Goal: Find specific page/section: Find specific page/section

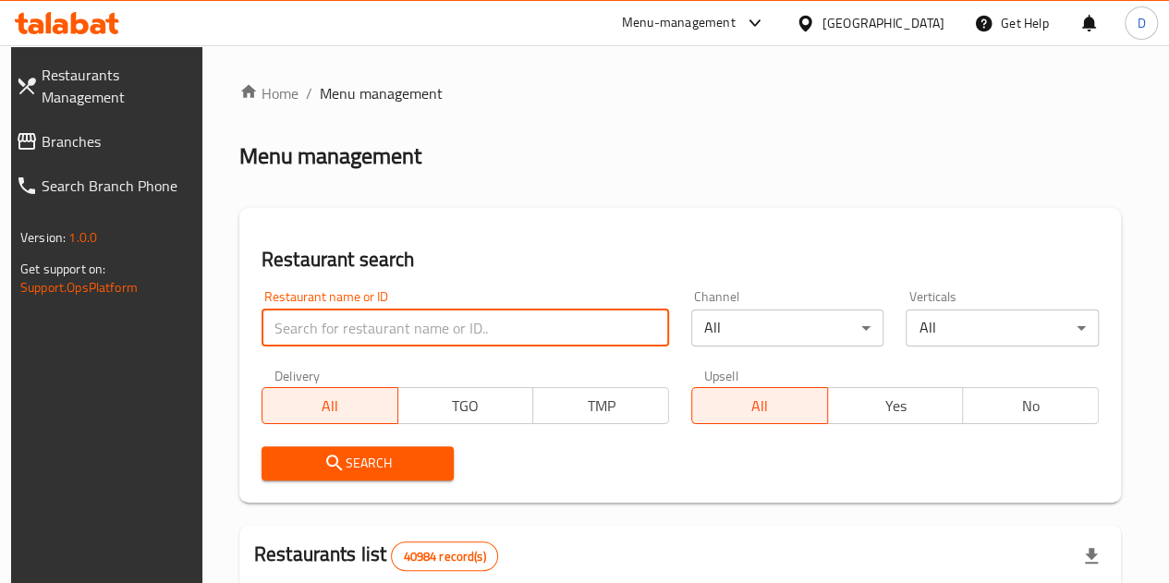
click at [396, 318] on input "search" at bounding box center [466, 328] width 408 height 37
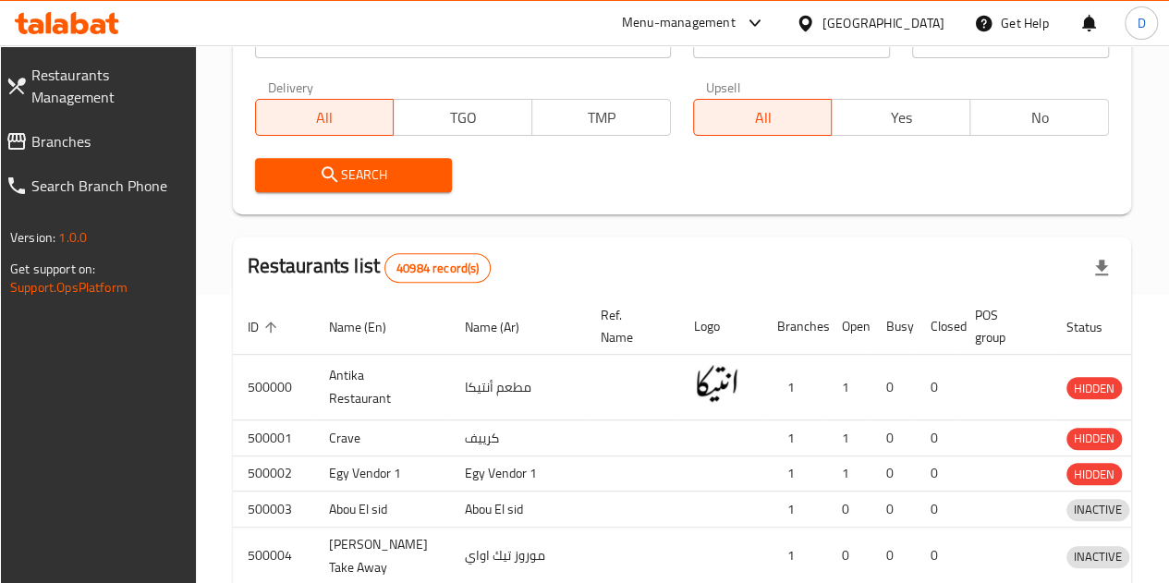
scroll to position [303, 0]
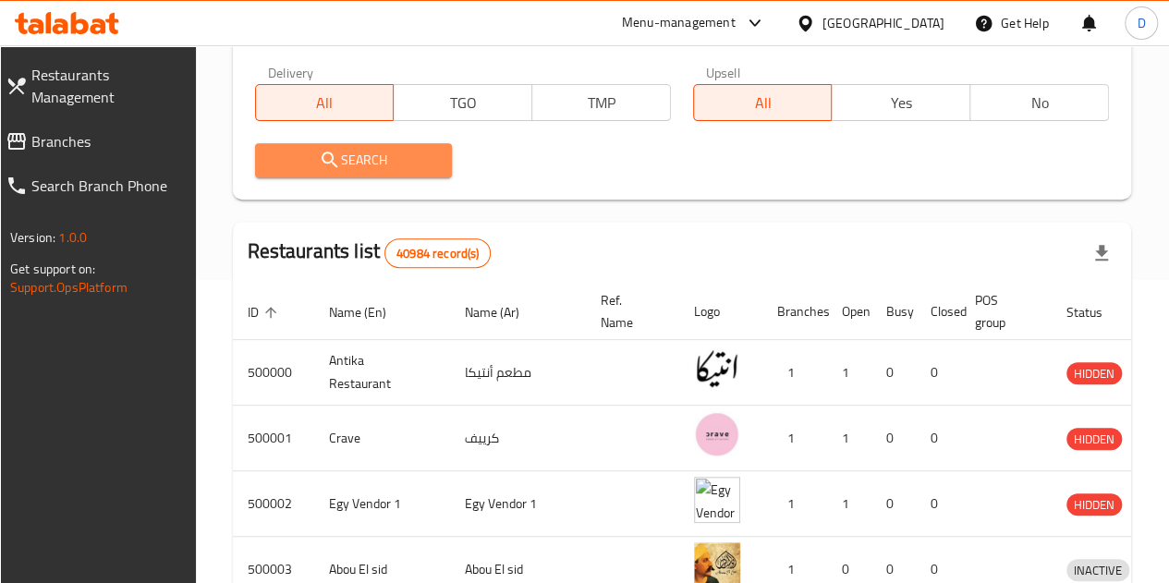
click at [384, 167] on span "Search" at bounding box center [353, 160] width 167 height 23
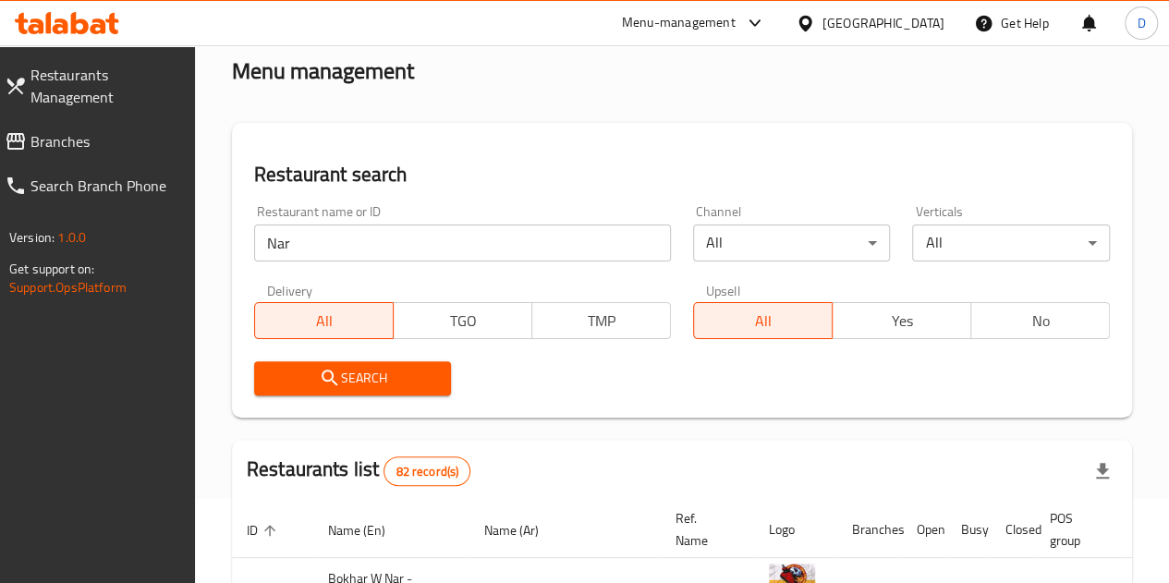
scroll to position [0, 0]
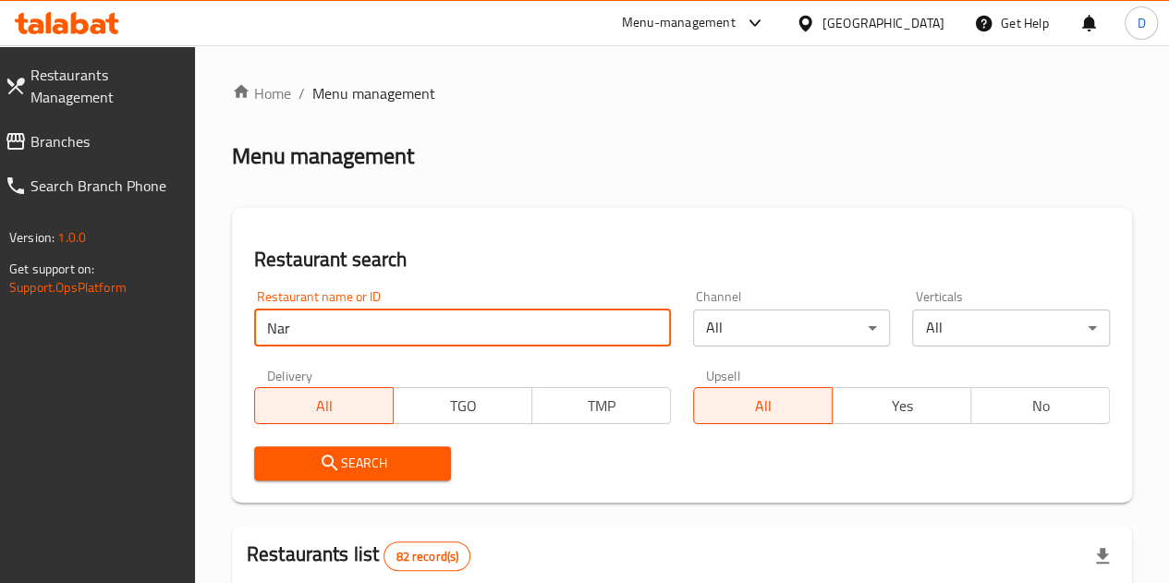
click at [353, 342] on input "Nar" at bounding box center [462, 328] width 417 height 37
type input "NAR"
click button "Search" at bounding box center [353, 463] width 198 height 34
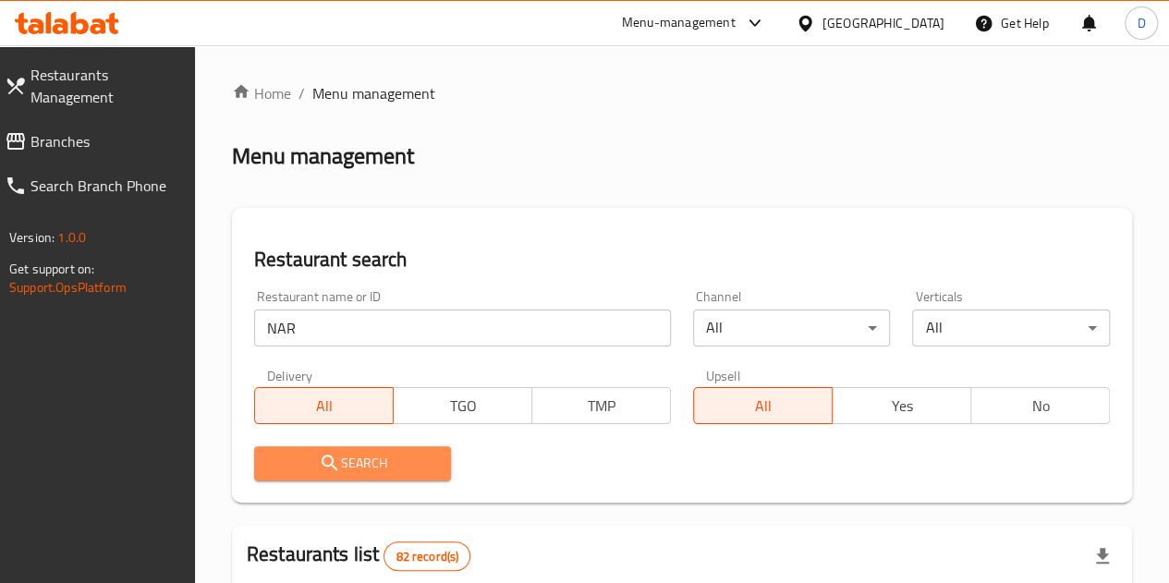
click at [360, 456] on span "Search" at bounding box center [353, 463] width 168 height 23
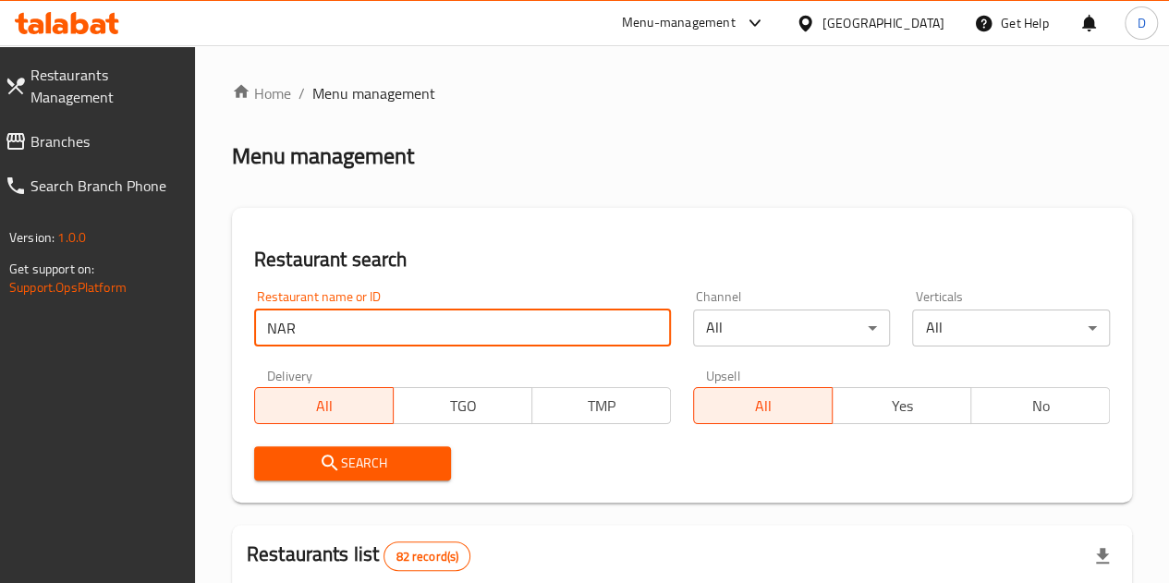
click at [339, 338] on input "NAR" at bounding box center [462, 328] width 417 height 37
type input "743512"
click at [373, 472] on span "Search" at bounding box center [353, 463] width 168 height 23
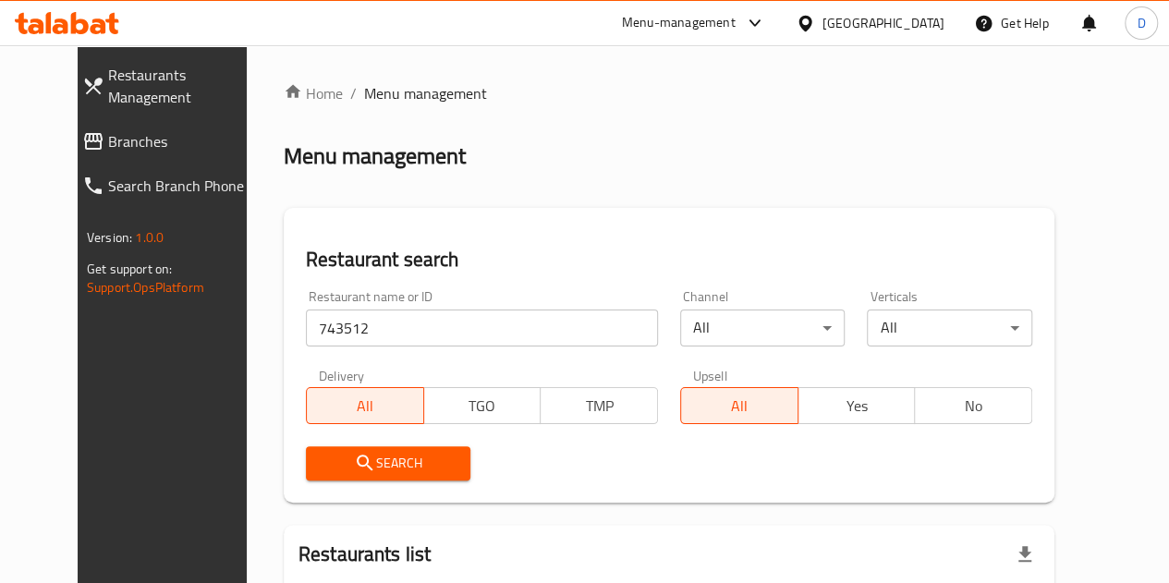
scroll to position [192, 0]
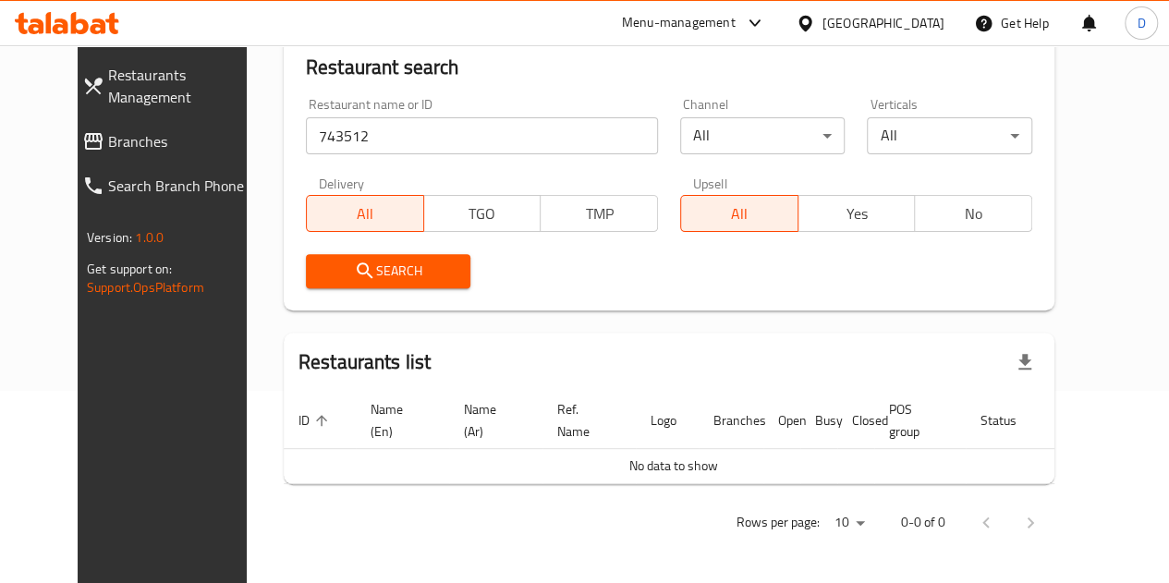
click at [319, 155] on div "Restaurant name or ID 743512 Restaurant name or ID" at bounding box center [482, 126] width 374 height 79
click at [322, 147] on div "Restaurant name or ID 743512 Restaurant name or ID" at bounding box center [482, 126] width 374 height 79
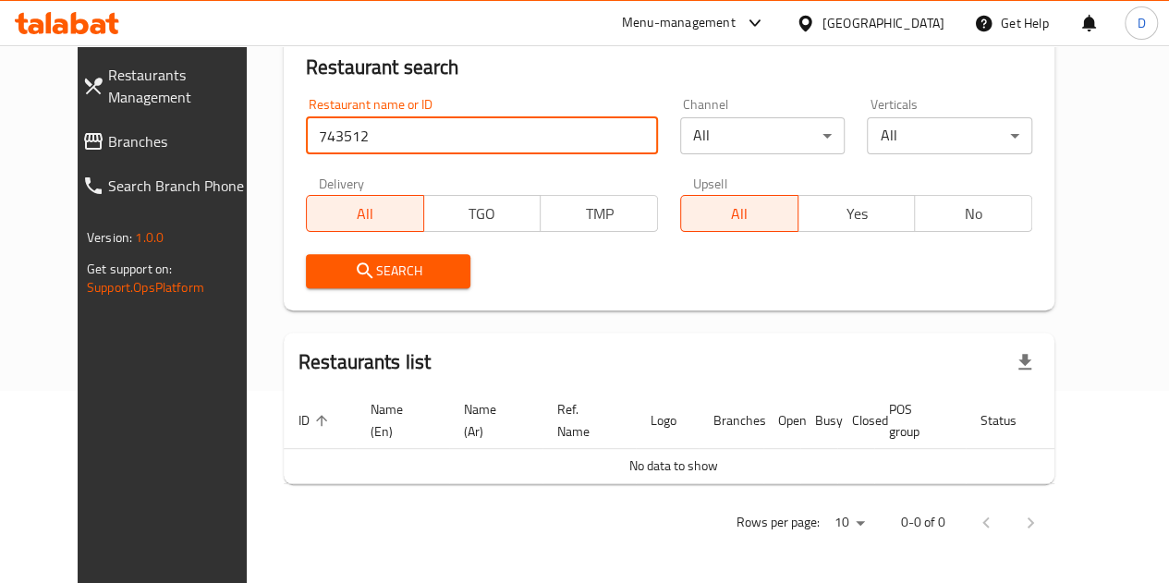
click at [322, 147] on input "743512" at bounding box center [482, 135] width 352 height 37
click button "Search" at bounding box center [388, 271] width 165 height 34
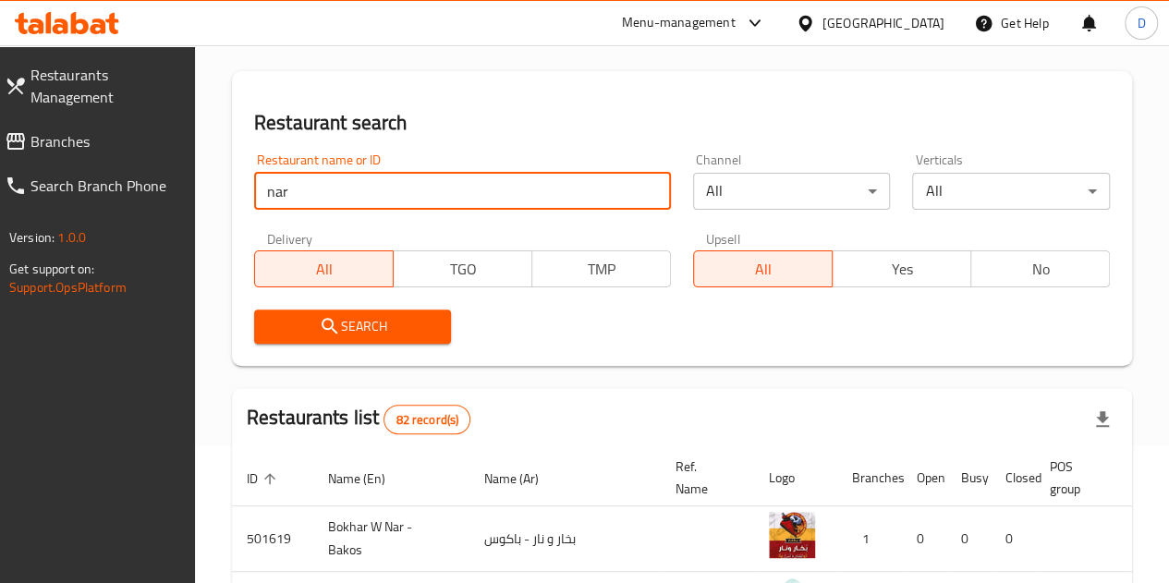
scroll to position [72, 0]
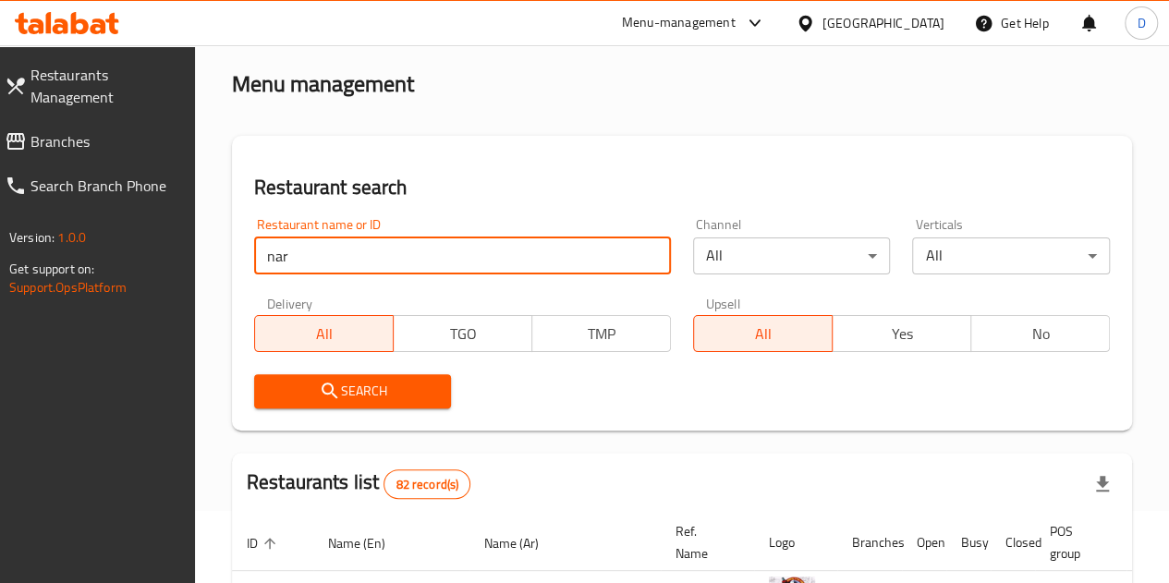
click at [310, 259] on input "nar" at bounding box center [462, 255] width 417 height 37
paste input "نار للمشويات nar lilmashwiaat"
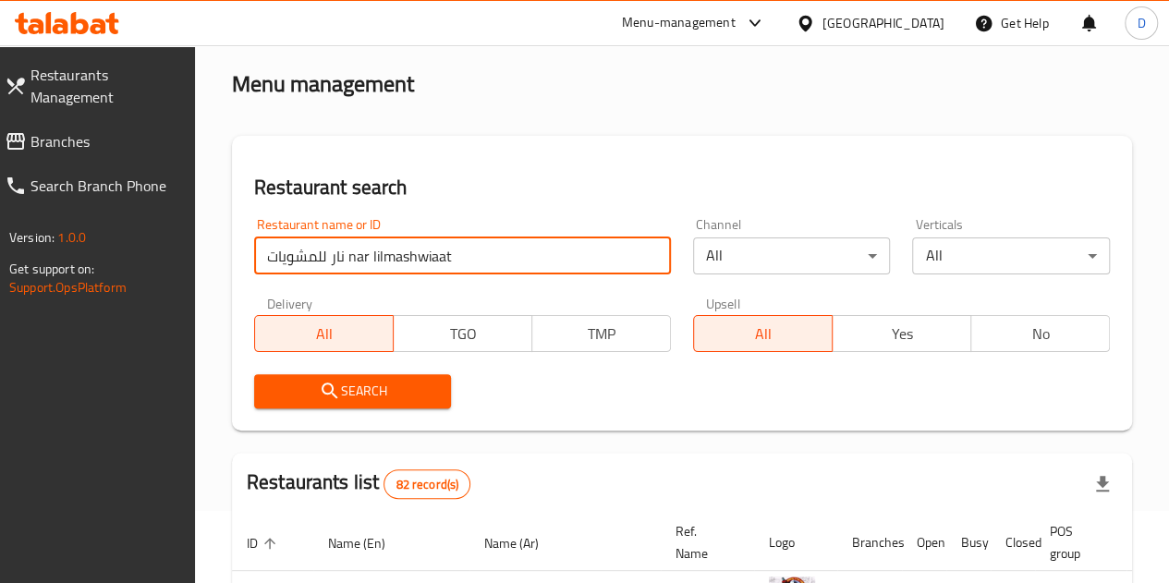
click at [394, 404] on button "Search" at bounding box center [353, 391] width 198 height 34
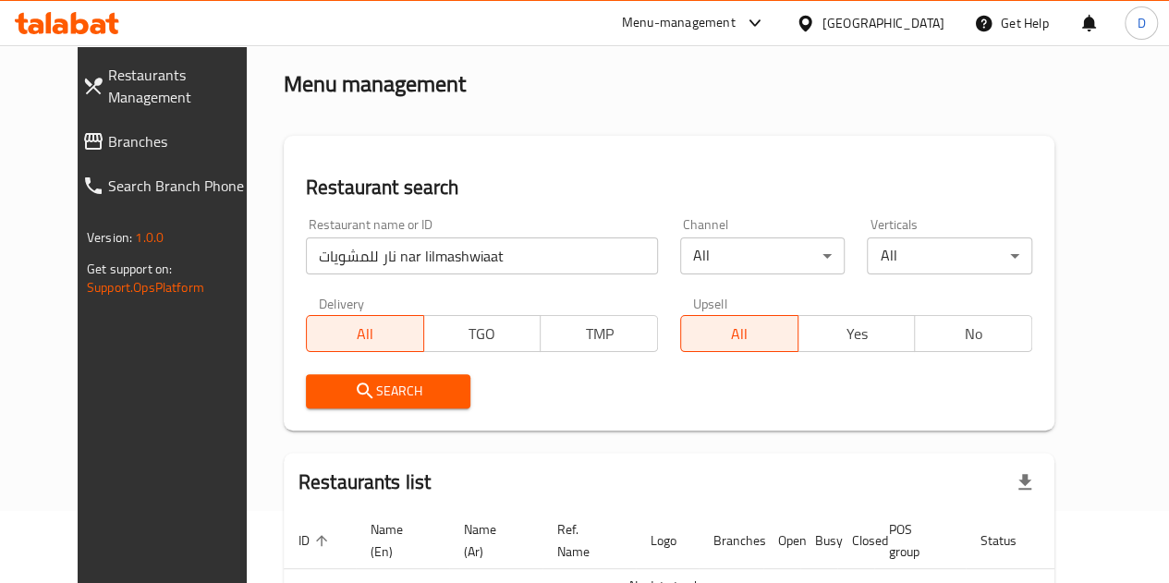
scroll to position [192, 0]
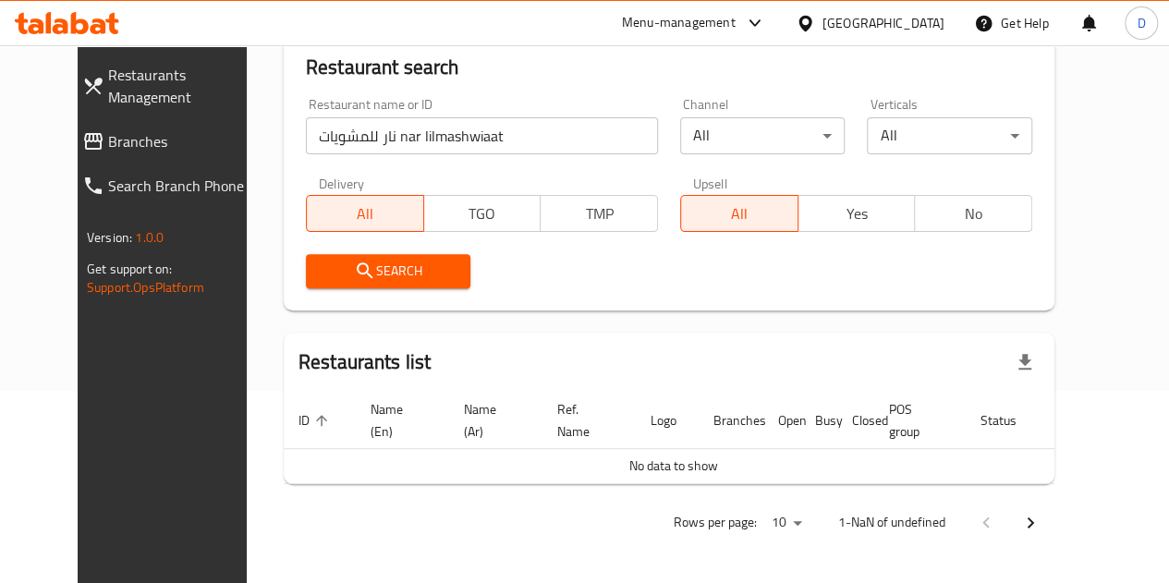
click at [368, 137] on input "نار للمشويات nar lilmashwiaat" at bounding box center [482, 135] width 352 height 37
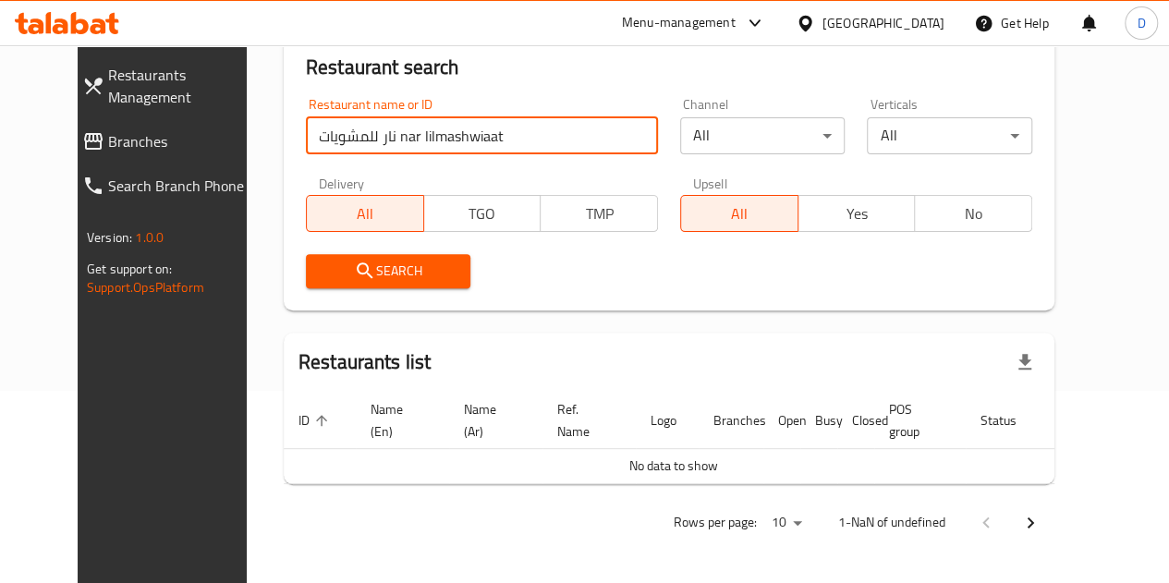
click at [368, 137] on input "نار للمشويات nar lilmashwiaat" at bounding box center [482, 135] width 352 height 37
drag, startPoint x: 350, startPoint y: 139, endPoint x: 444, endPoint y: 142, distance: 93.4
click at [444, 142] on input "نار للمشويات nar lilmashwiaat" at bounding box center [482, 135] width 352 height 37
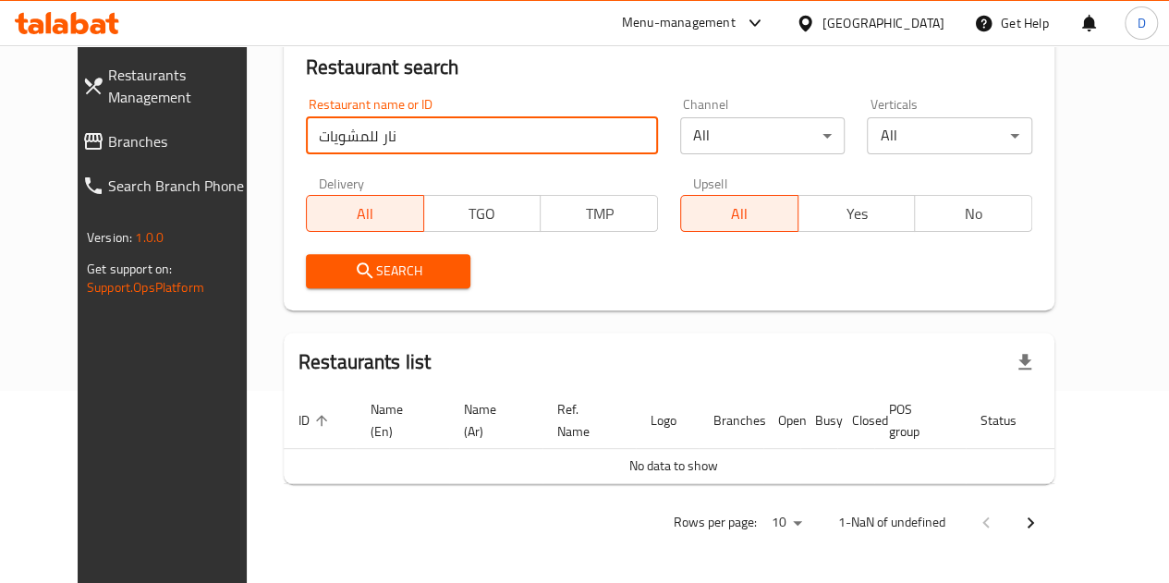
type input "نار للمشويات"
click at [381, 275] on span "Search" at bounding box center [389, 271] width 136 height 23
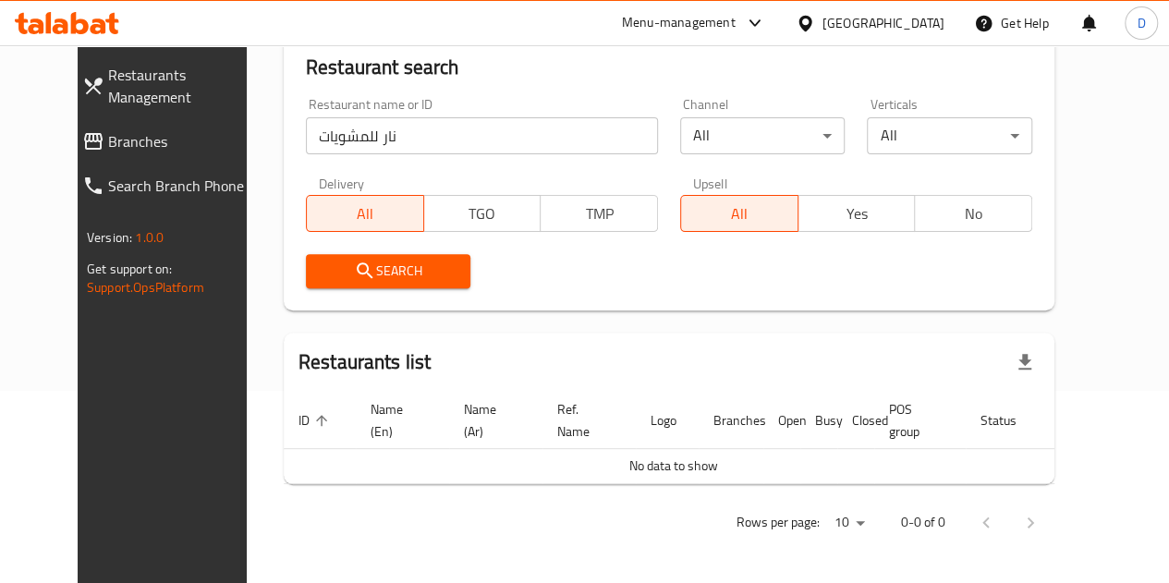
click at [361, 131] on input "نار للمشويات" at bounding box center [482, 135] width 352 height 37
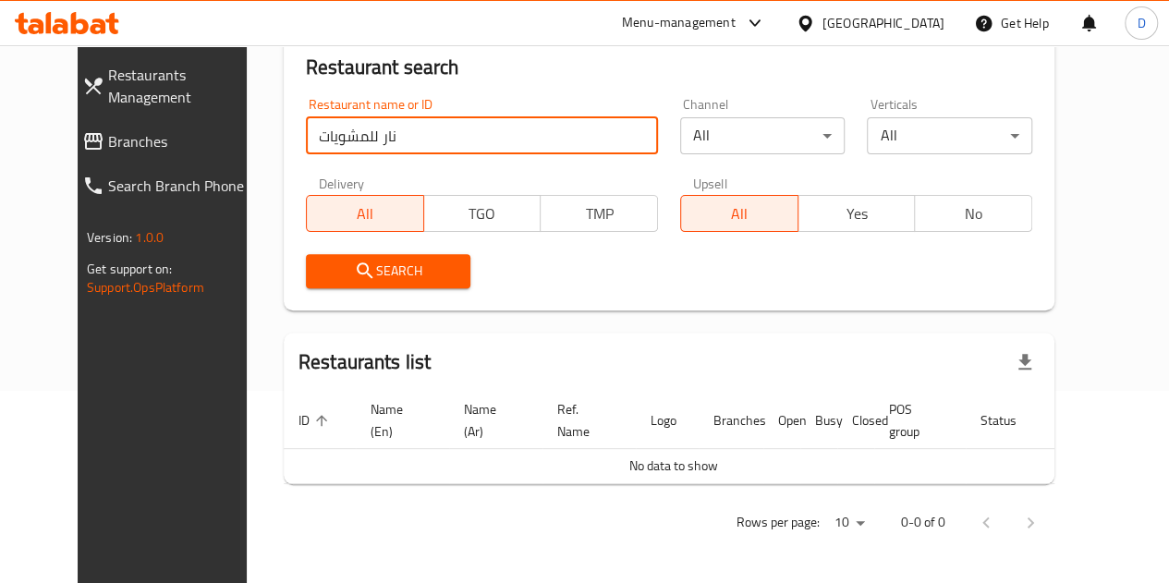
click at [361, 131] on input "نار للمشويات" at bounding box center [482, 135] width 352 height 37
type input "nar"
click at [377, 279] on span "Search" at bounding box center [389, 271] width 136 height 23
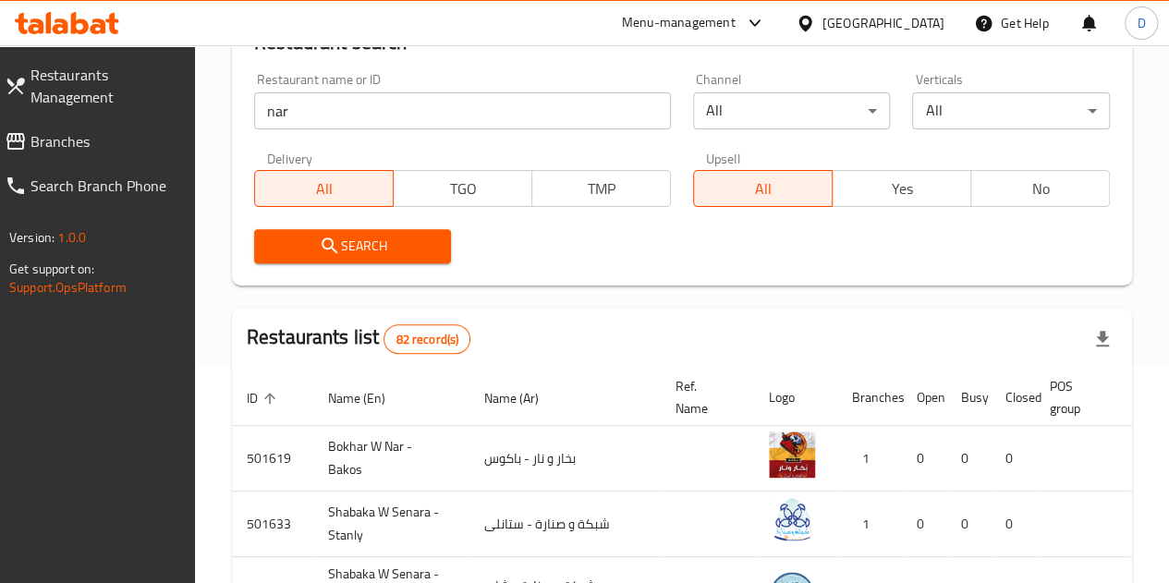
scroll to position [214, 0]
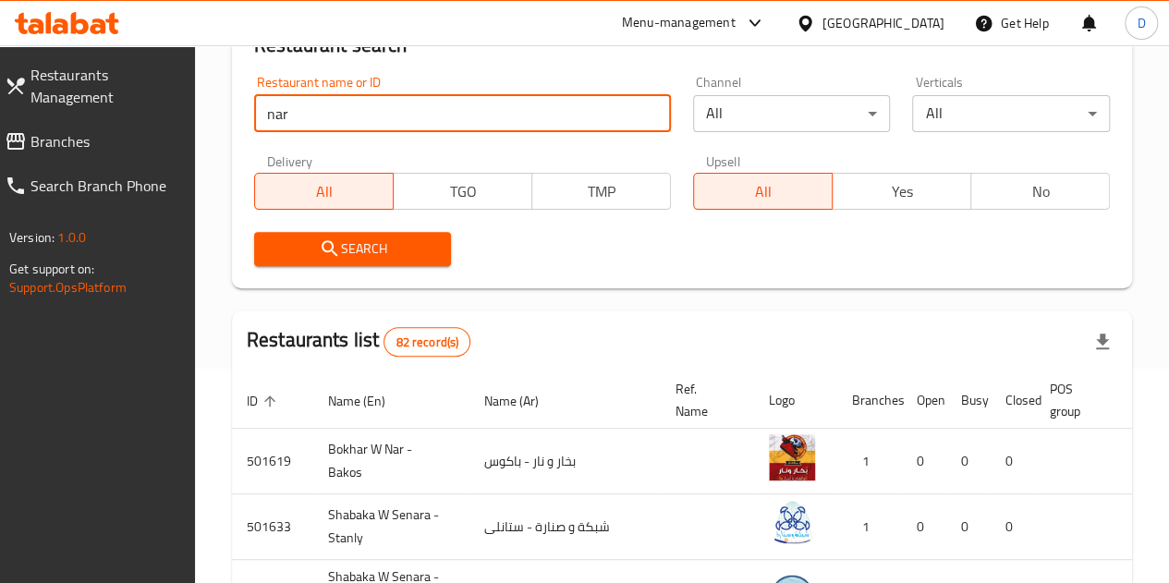
click at [357, 128] on input "nar" at bounding box center [462, 113] width 417 height 37
paste input "NAR"
type input "NAR"
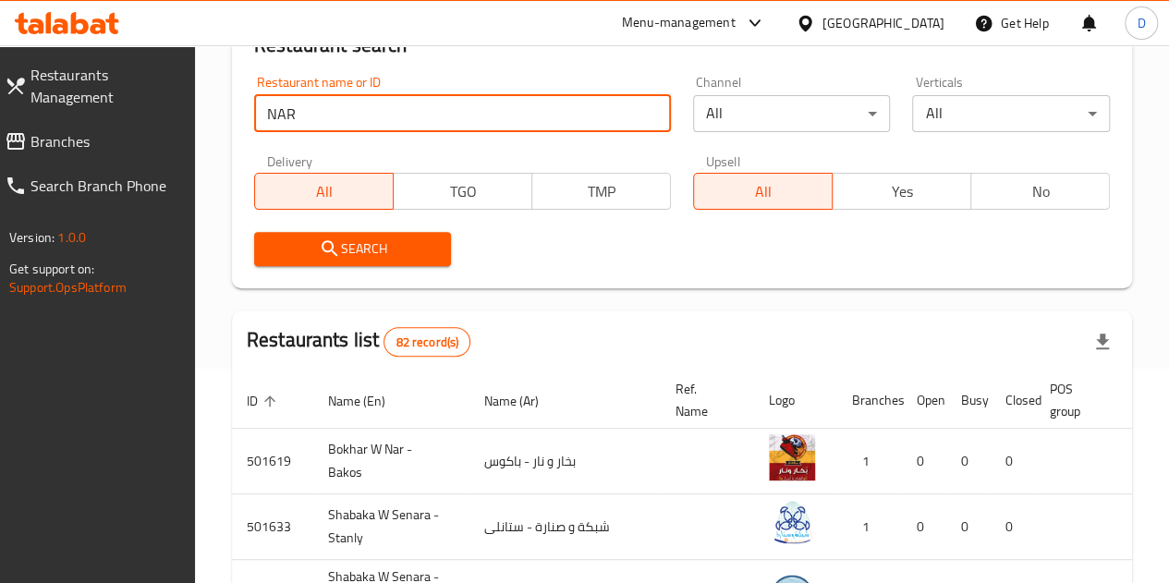
click button "Search" at bounding box center [353, 249] width 198 height 34
click at [407, 252] on span "Search" at bounding box center [353, 248] width 168 height 23
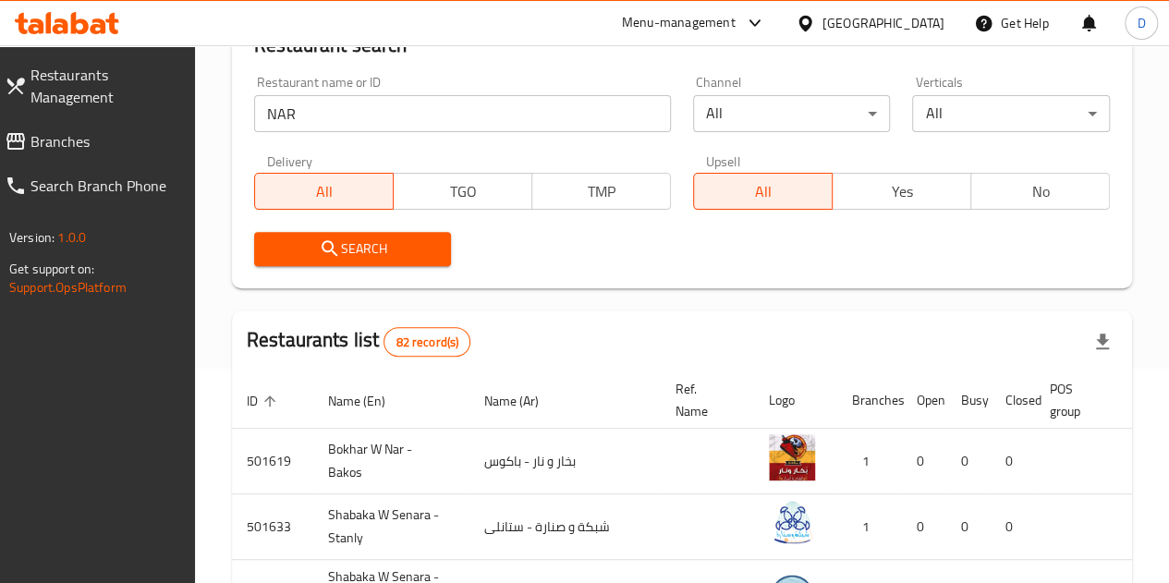
scroll to position [272, 0]
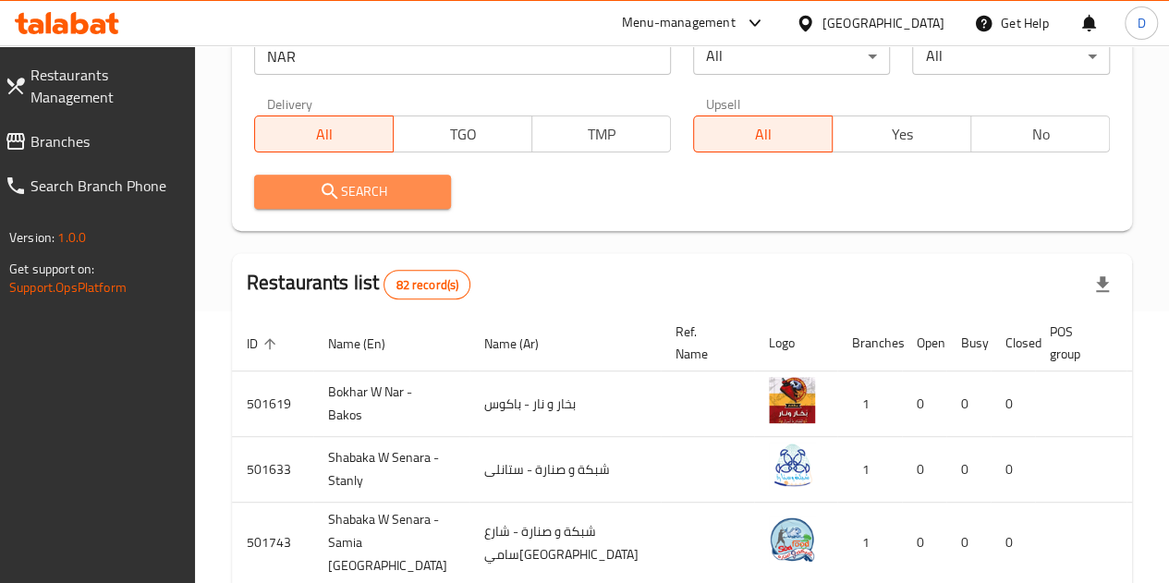
click at [414, 192] on span "Search" at bounding box center [353, 191] width 168 height 23
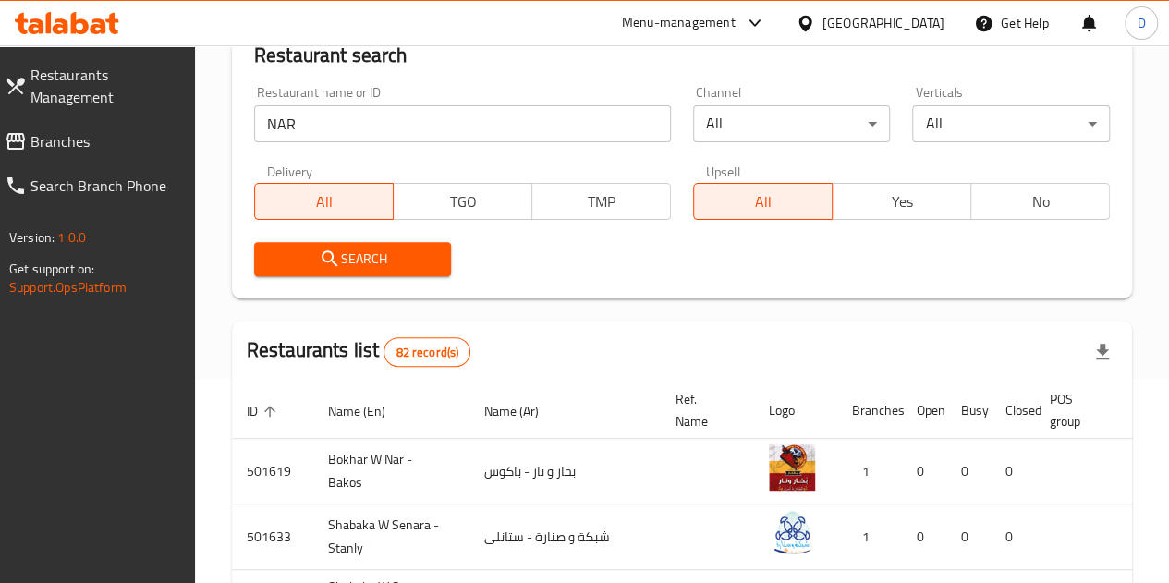
scroll to position [197, 0]
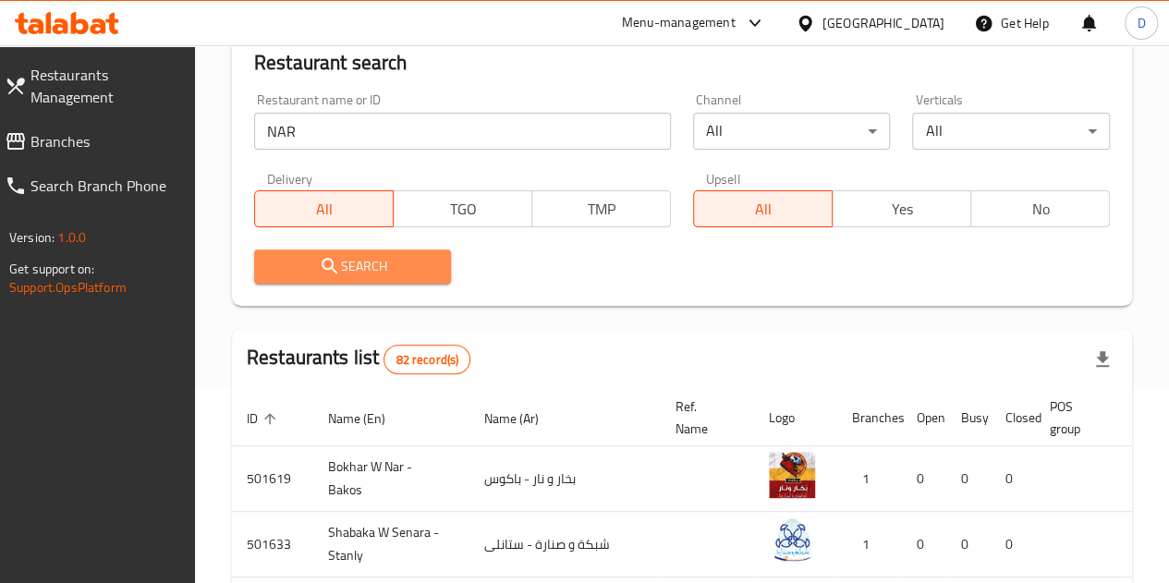
click at [352, 262] on span "Search" at bounding box center [353, 266] width 168 height 23
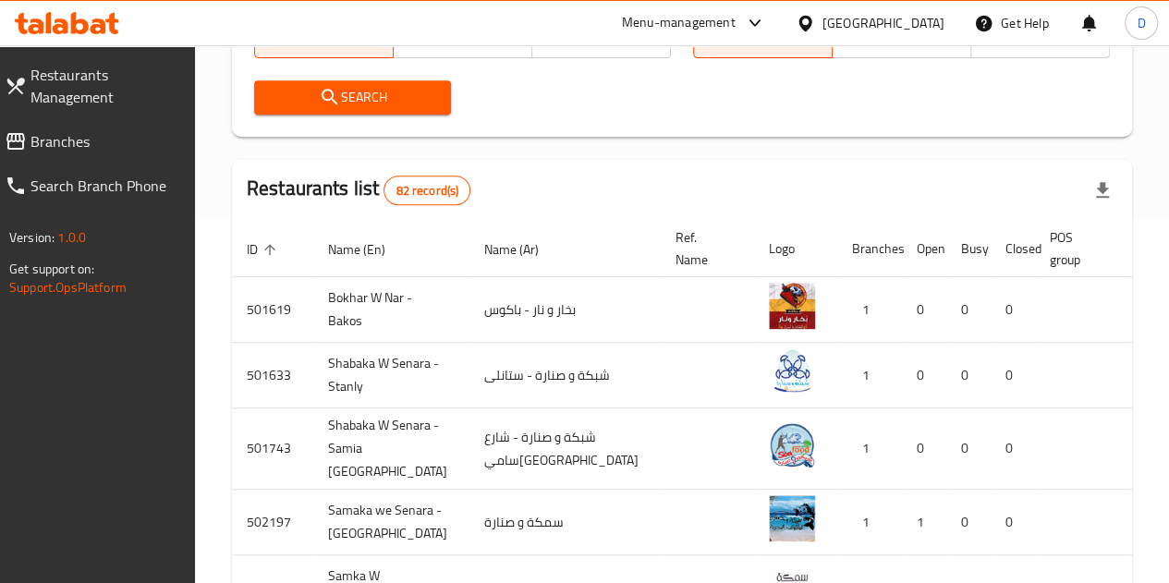
scroll to position [0, 0]
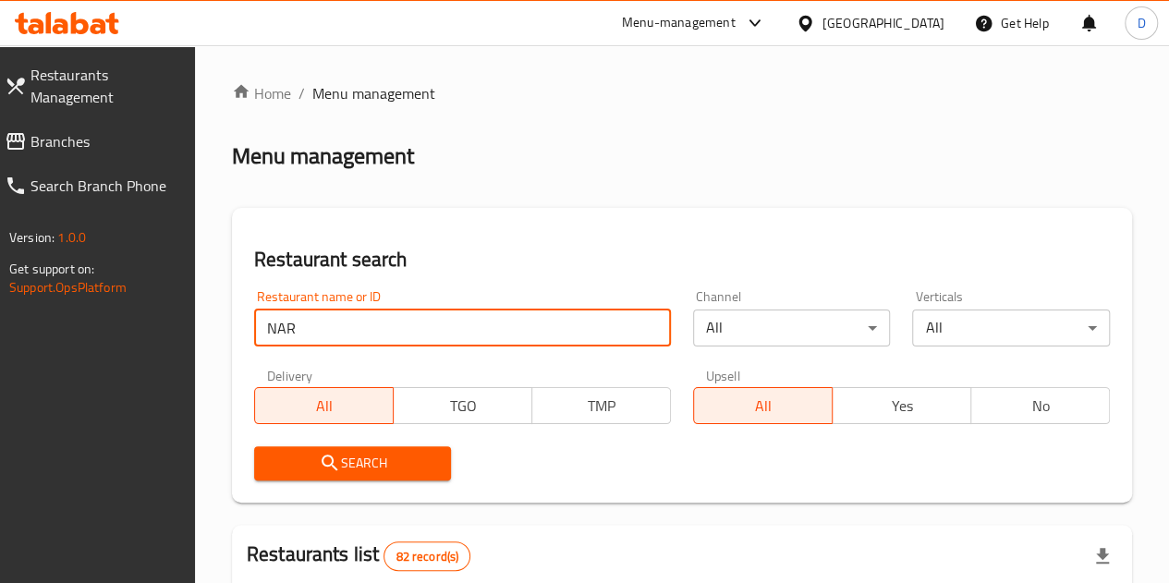
click at [335, 317] on input "NAR" at bounding box center [462, 328] width 417 height 37
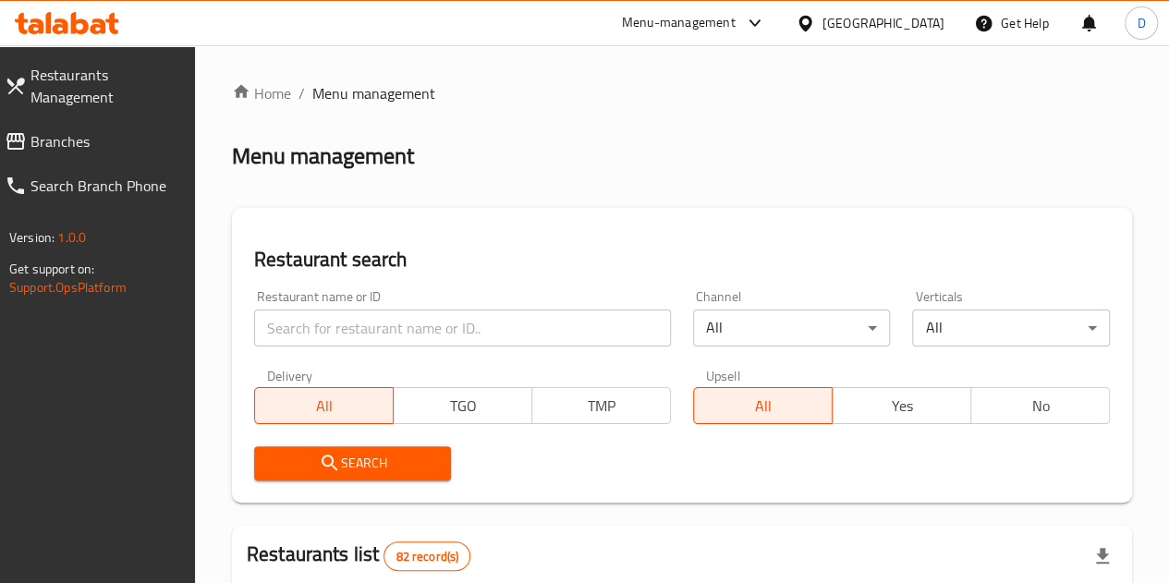
click at [736, 32] on div "Menu-management" at bounding box center [679, 23] width 114 height 22
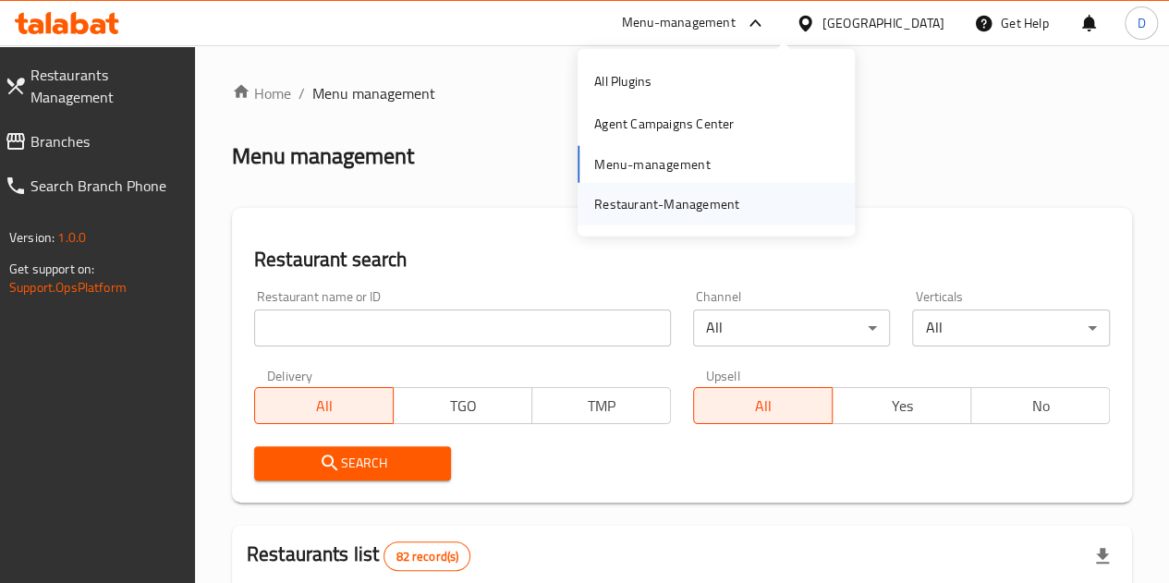
click at [712, 201] on div "Restaurant-Management" at bounding box center [666, 203] width 145 height 20
